Goal: Understand process/instructions: Learn how to perform a task or action

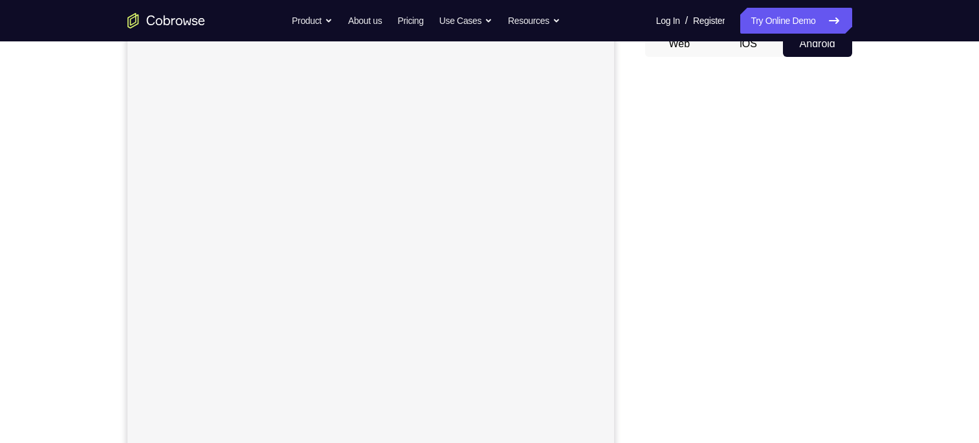
scroll to position [137, 0]
click at [751, 48] on button "iOS" at bounding box center [748, 44] width 69 height 26
click at [808, 53] on button "Android" at bounding box center [817, 44] width 69 height 26
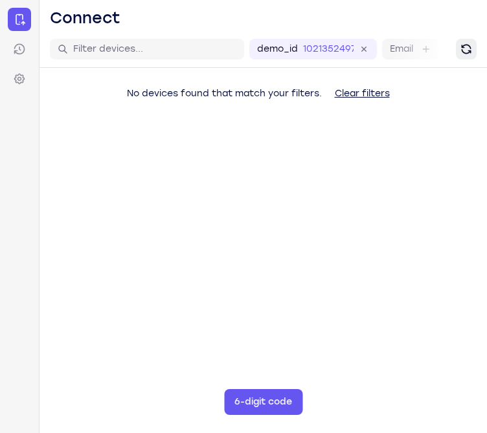
click at [466, 48] on icon "Refresh" at bounding box center [465, 49] width 13 height 13
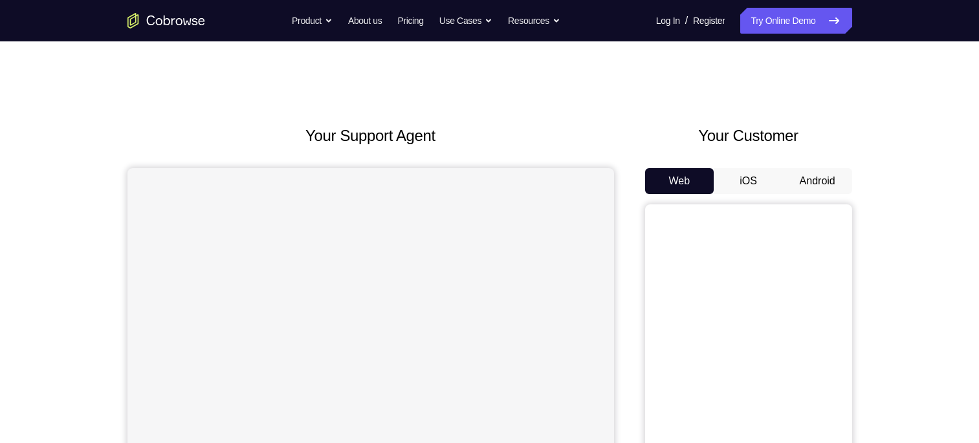
click at [827, 188] on button "Android" at bounding box center [817, 181] width 69 height 26
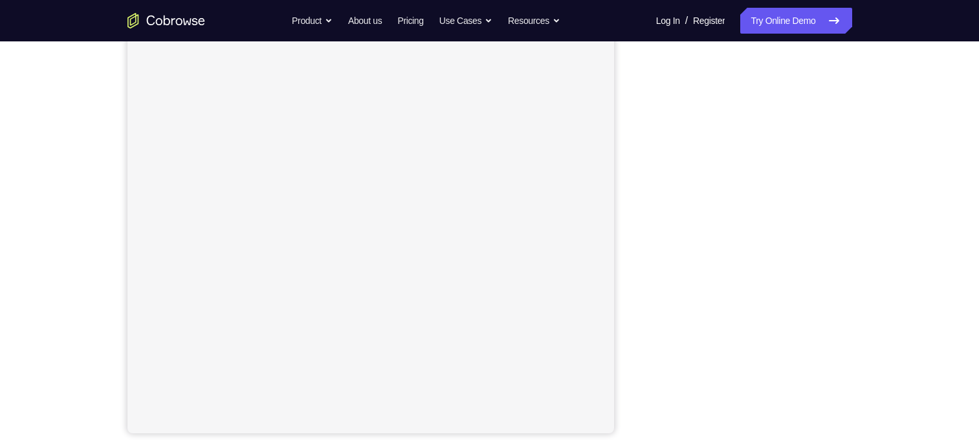
scroll to position [172, 0]
